Goal: Entertainment & Leisure: Browse casually

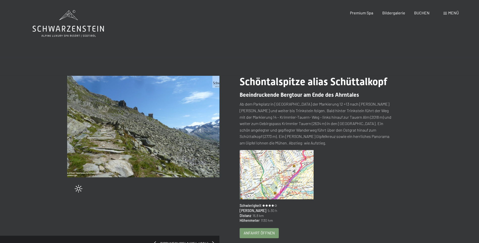
click at [187, 113] on img at bounding box center [143, 126] width 152 height 101
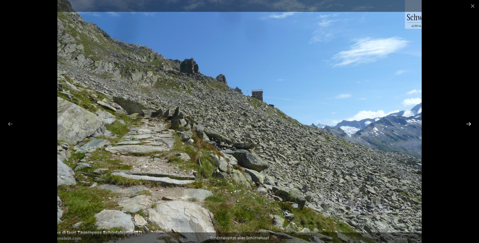
click at [469, 124] on button "Next slide" at bounding box center [468, 124] width 11 height 10
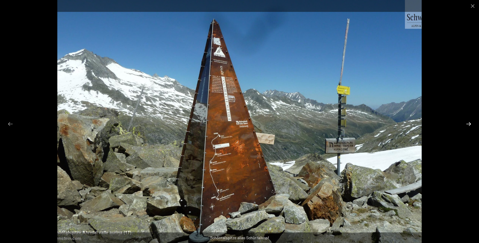
click at [469, 124] on button "Next slide" at bounding box center [468, 124] width 11 height 10
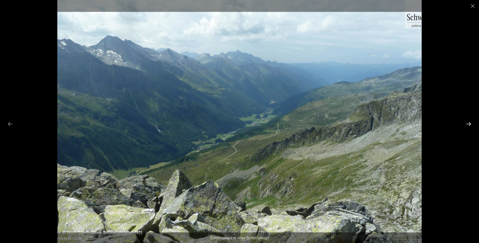
click at [469, 124] on button "Next slide" at bounding box center [468, 124] width 11 height 10
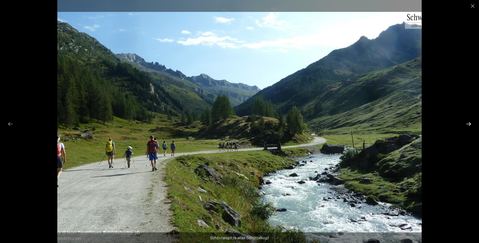
click at [469, 124] on button "Next slide" at bounding box center [468, 124] width 11 height 10
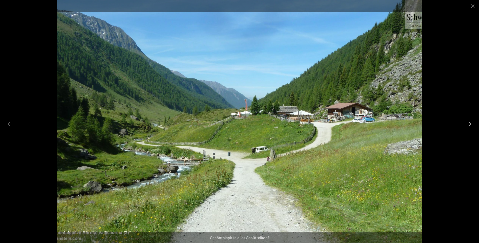
click at [469, 124] on button "Next slide" at bounding box center [468, 124] width 11 height 10
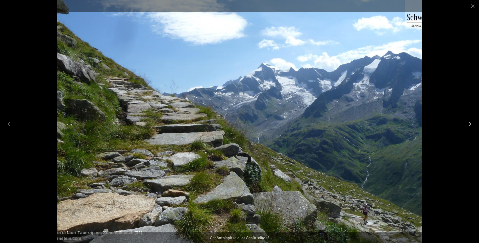
click at [469, 124] on button "Next slide" at bounding box center [468, 124] width 11 height 10
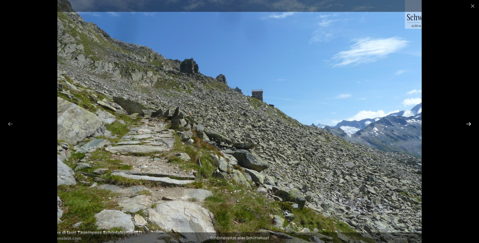
click at [469, 124] on button "Next slide" at bounding box center [468, 124] width 11 height 10
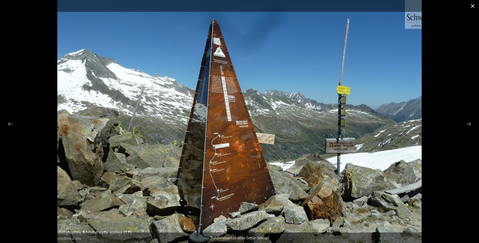
click at [474, 5] on button "Close gallery" at bounding box center [472, 6] width 13 height 12
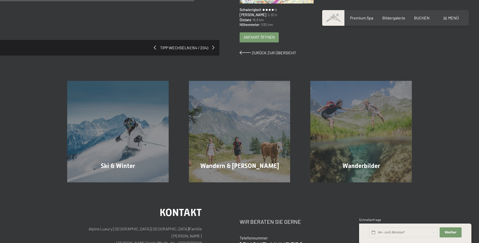
scroll to position [202, 0]
